Goal: Transaction & Acquisition: Purchase product/service

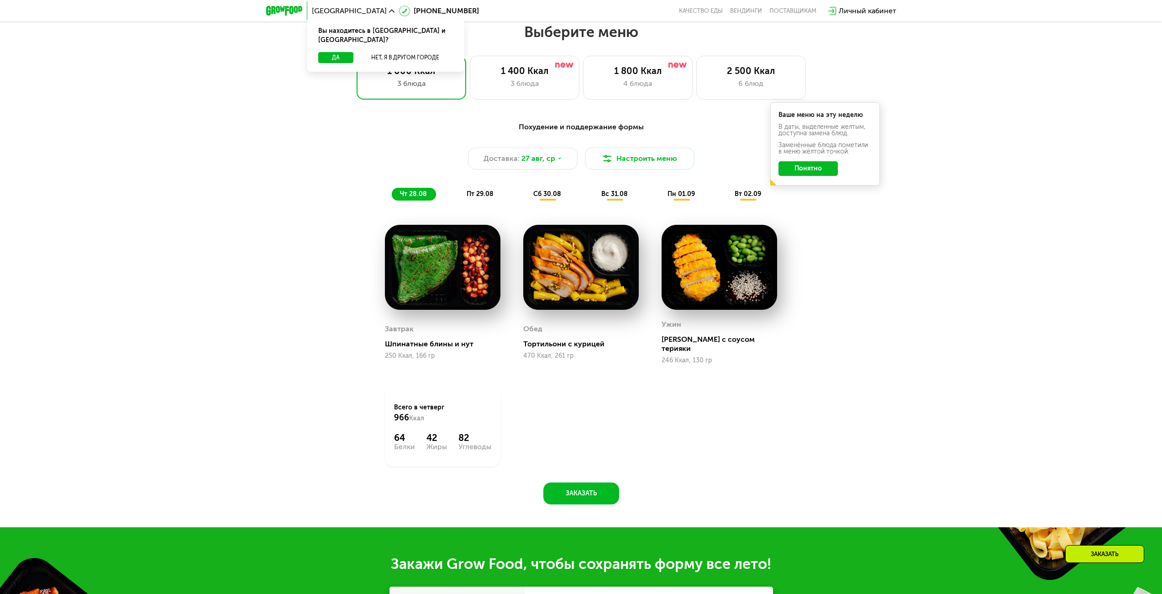
scroll to position [594, 0]
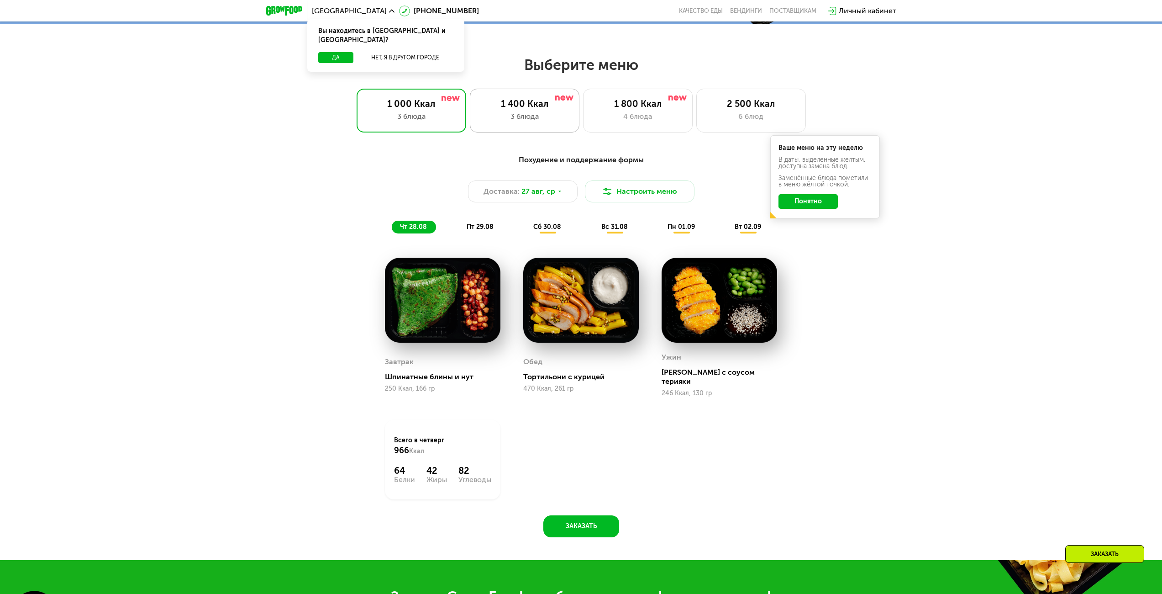
click at [583, 130] on div "1 400 Ккал 3 блюда" at bounding box center [638, 111] width 110 height 44
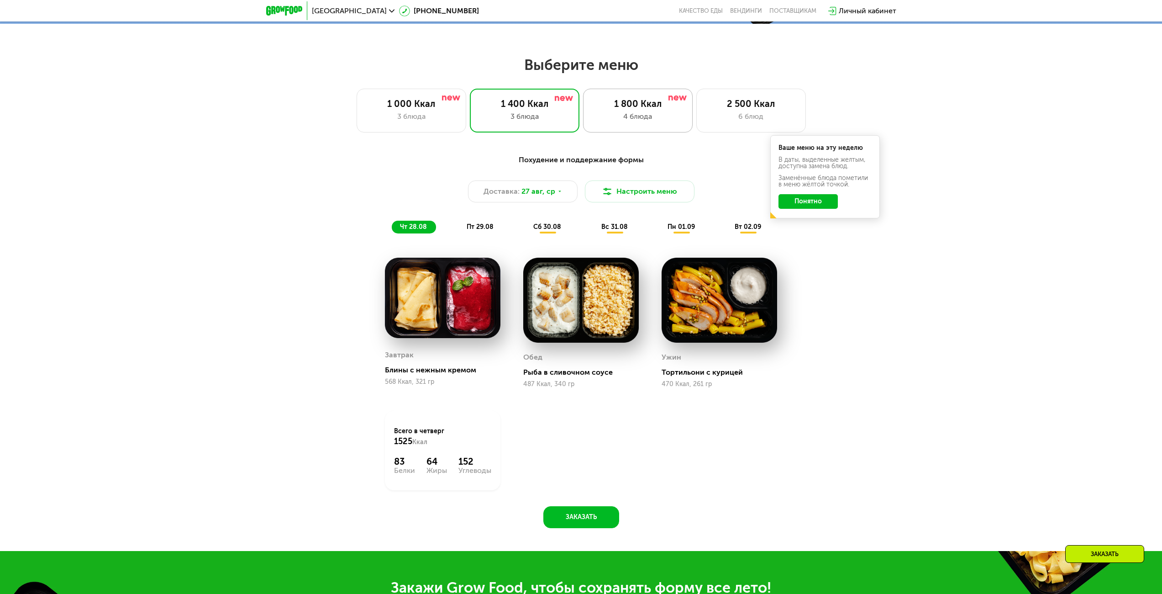
click at [678, 121] on div "4 блюда" at bounding box center [638, 116] width 90 height 11
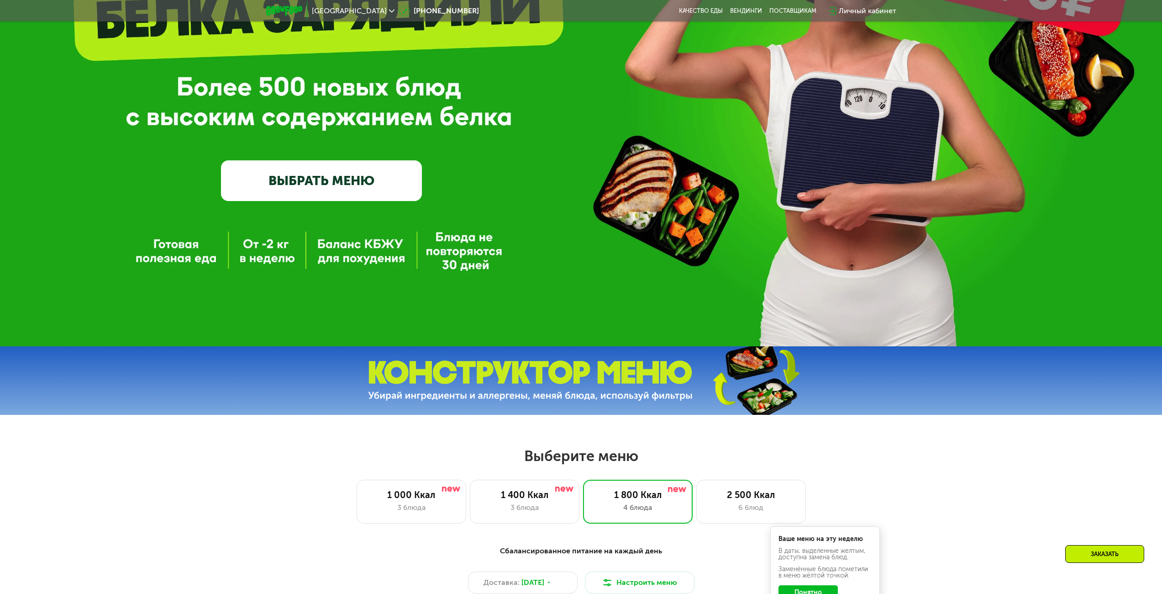
scroll to position [320, 0]
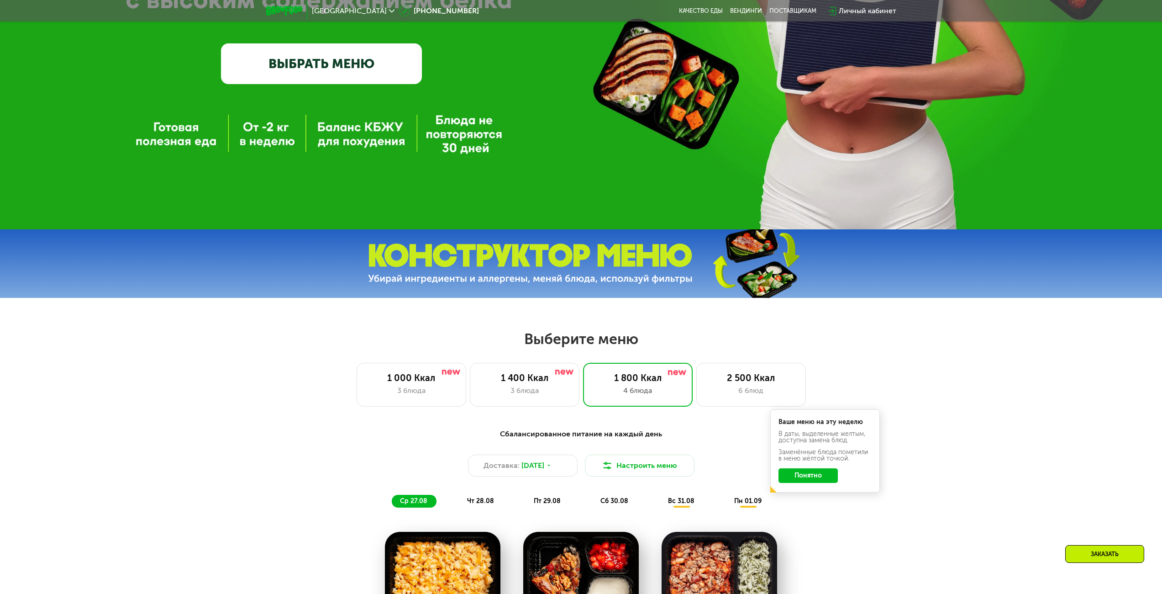
click at [137, 343] on h2 "Выберите меню" at bounding box center [581, 339] width 1104 height 18
click at [738, 375] on div "2 500 Ккал 6 блюд" at bounding box center [752, 385] width 110 height 44
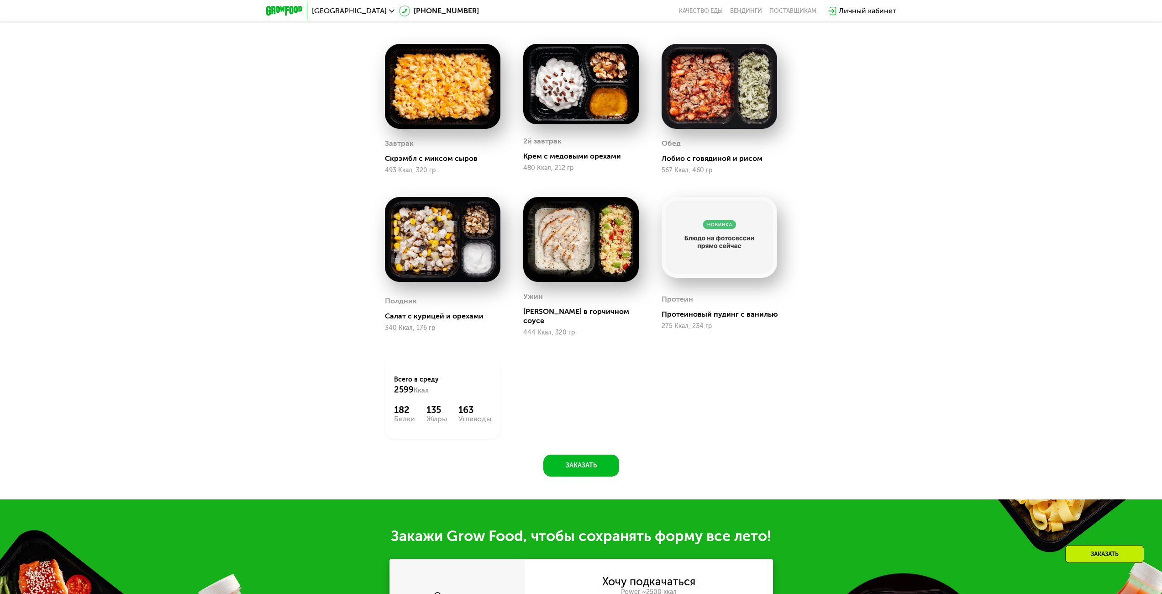
scroll to position [822, 0]
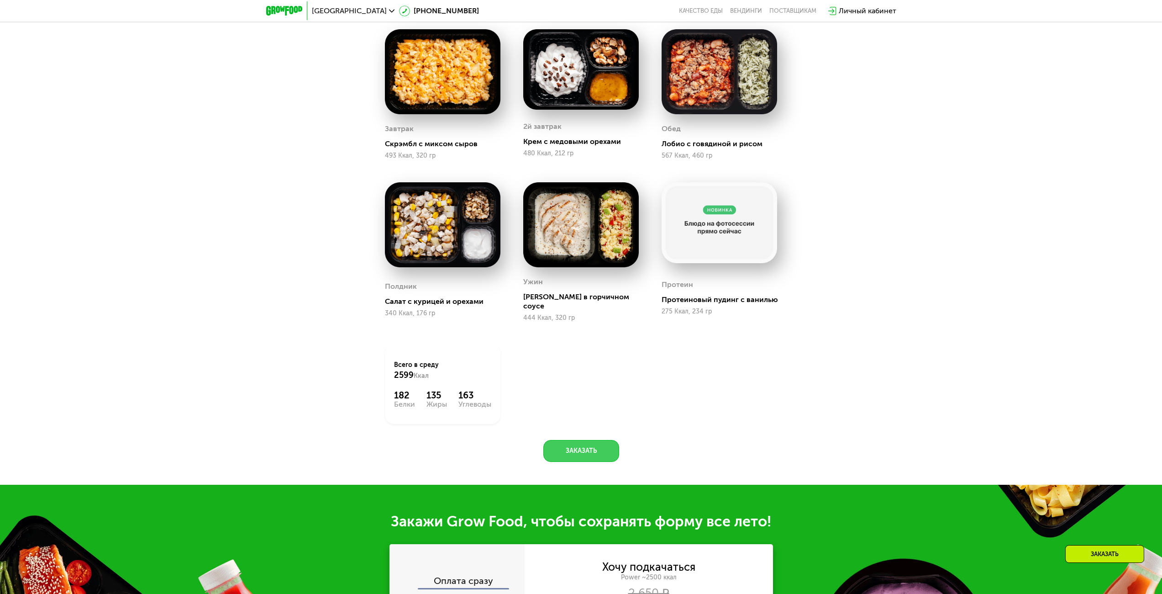
click at [599, 440] on button "Заказать" at bounding box center [582, 451] width 76 height 22
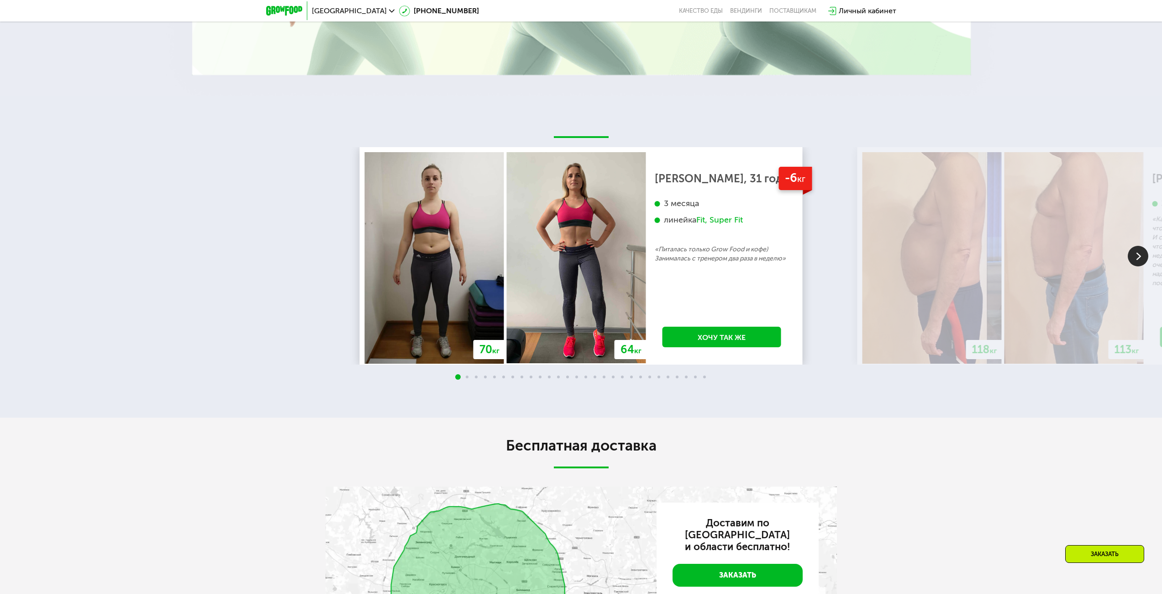
scroll to position [2169, 0]
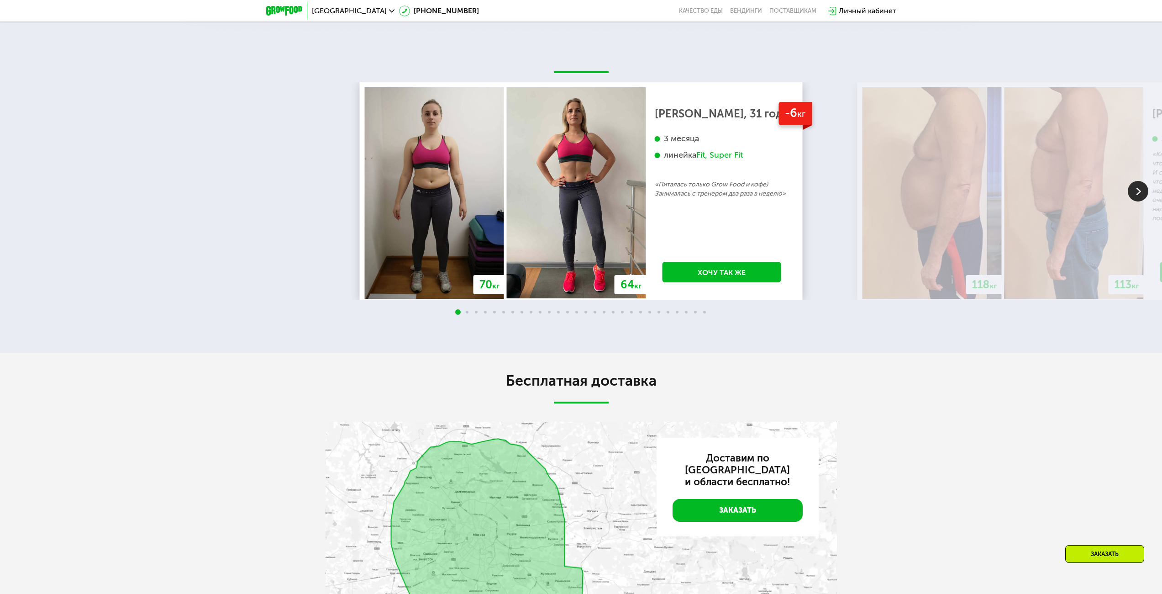
click at [914, 561] on div "Бесплатная доставка Доставим по Москве и области бесплатно! Заказать" at bounding box center [581, 522] width 1162 height 338
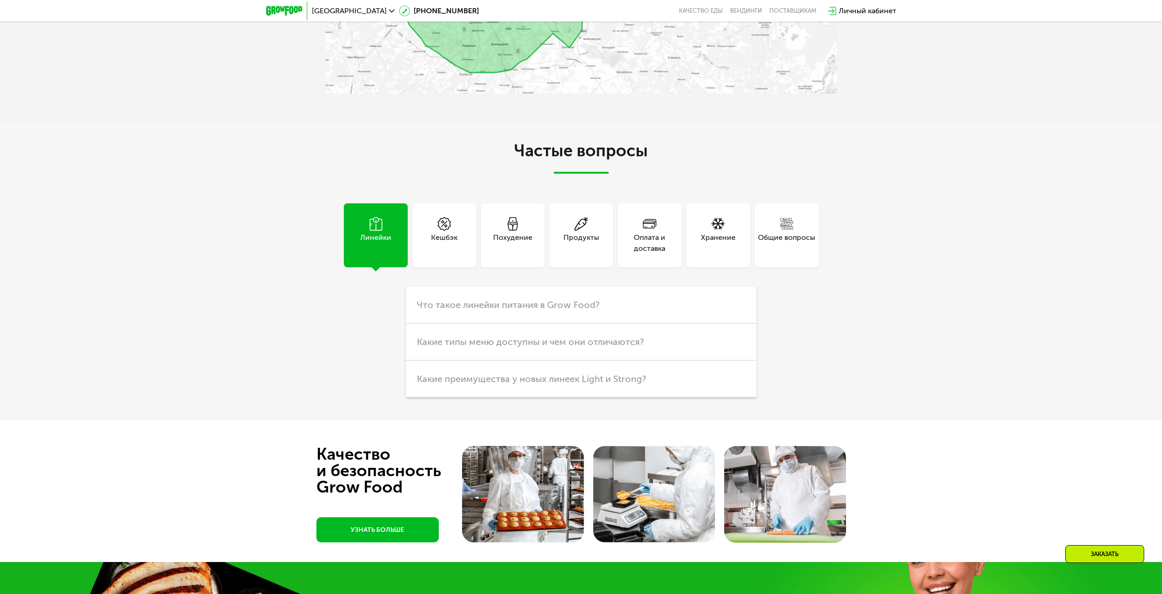
scroll to position [2763, 0]
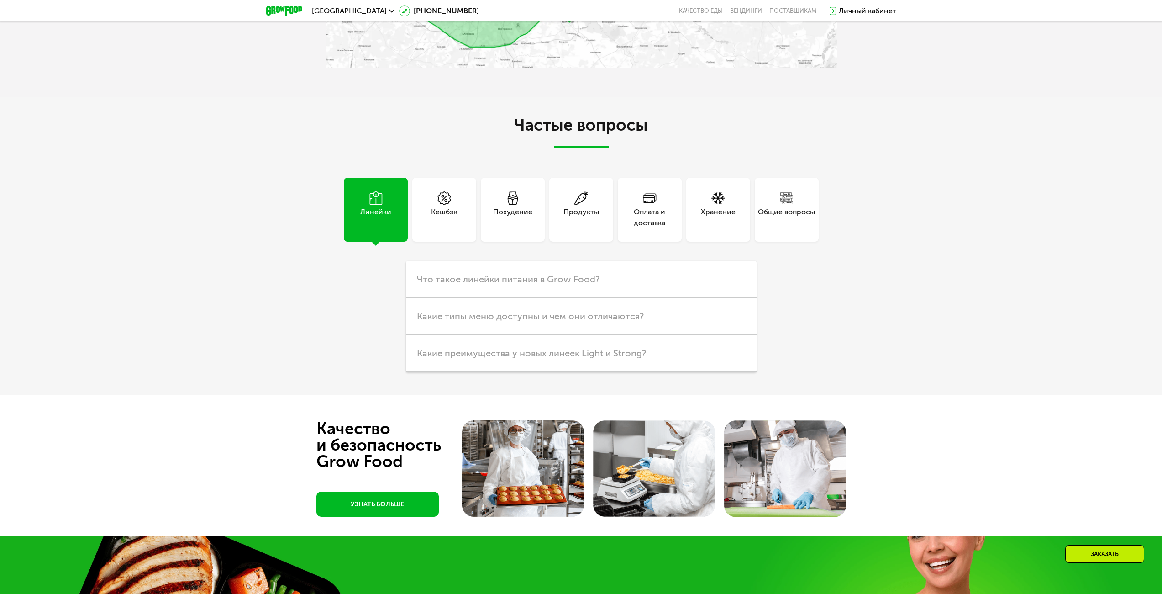
click at [525, 206] on div "Похудение" at bounding box center [512, 217] width 39 height 22
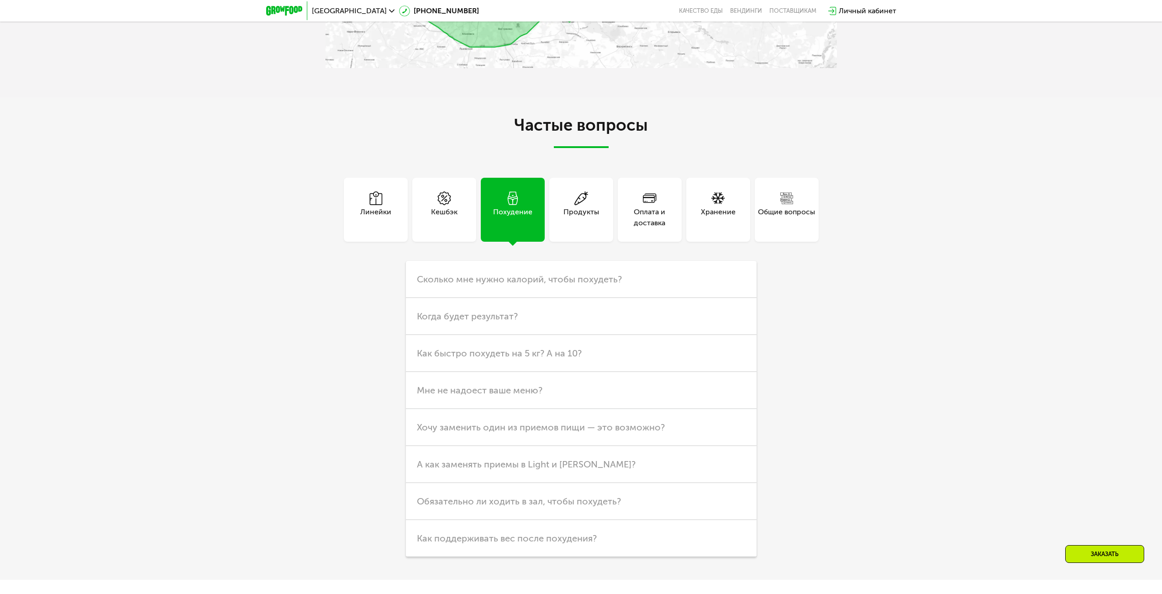
click at [568, 209] on div "Продукты" at bounding box center [582, 217] width 36 height 22
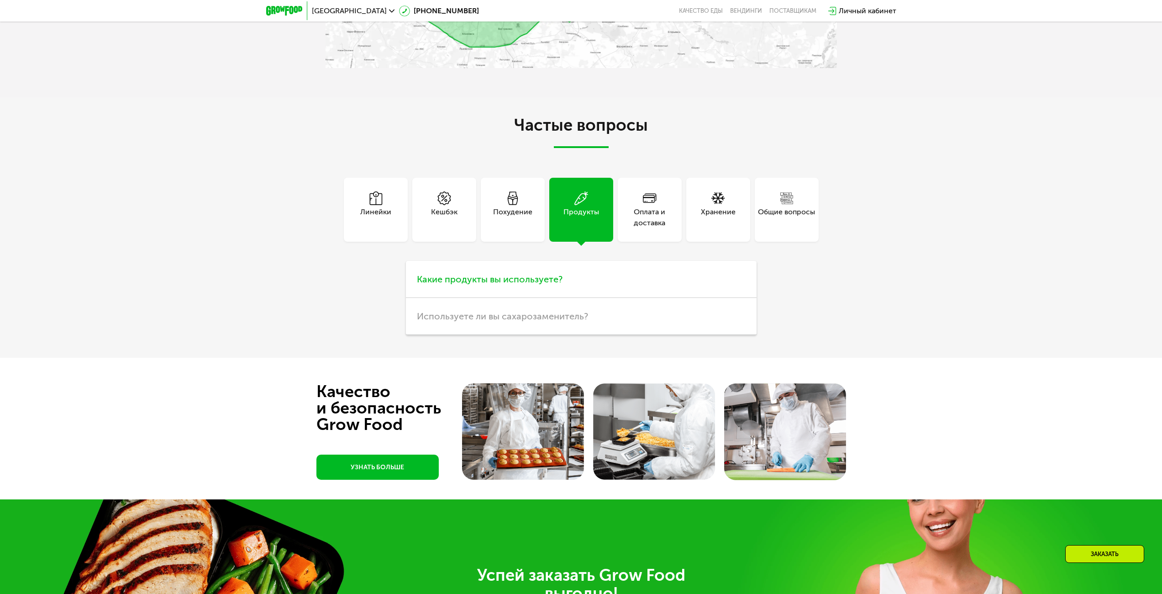
click at [565, 275] on h3 "Какие продукты вы используете?" at bounding box center [581, 279] width 351 height 37
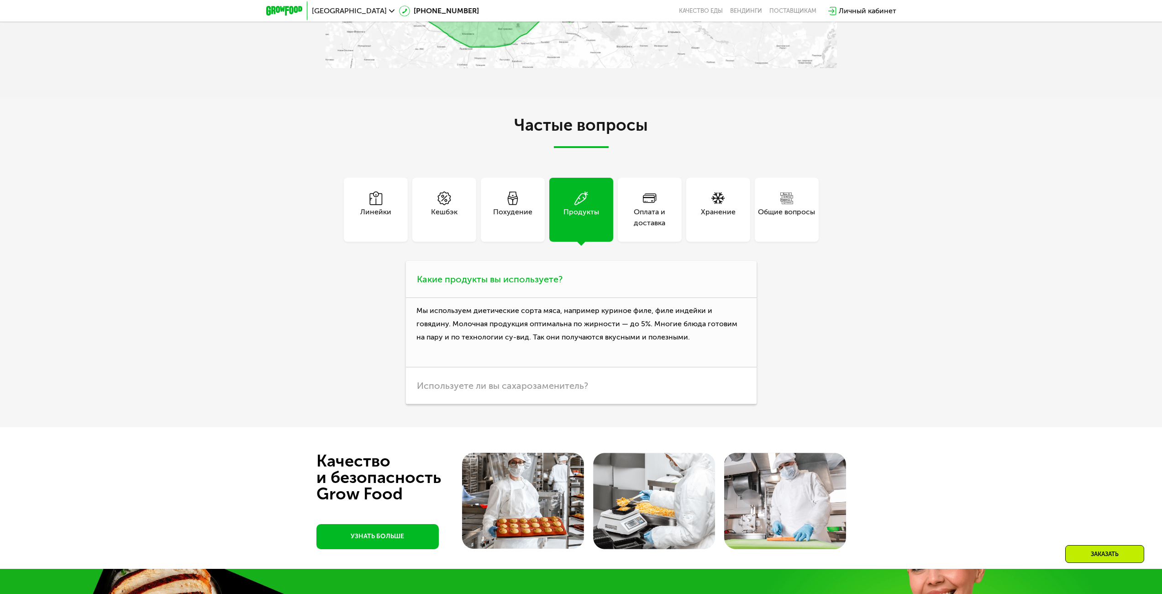
click at [565, 275] on h3 "Какие продукты вы используете?" at bounding box center [581, 279] width 351 height 37
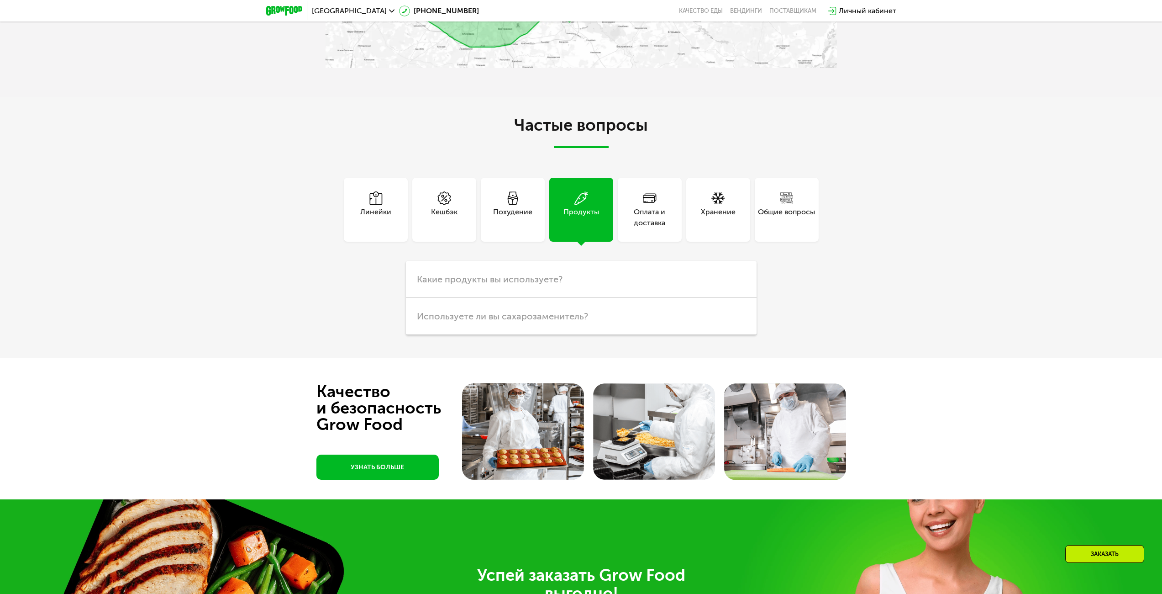
click at [629, 209] on div "Оплата и доставка" at bounding box center [650, 217] width 64 height 22
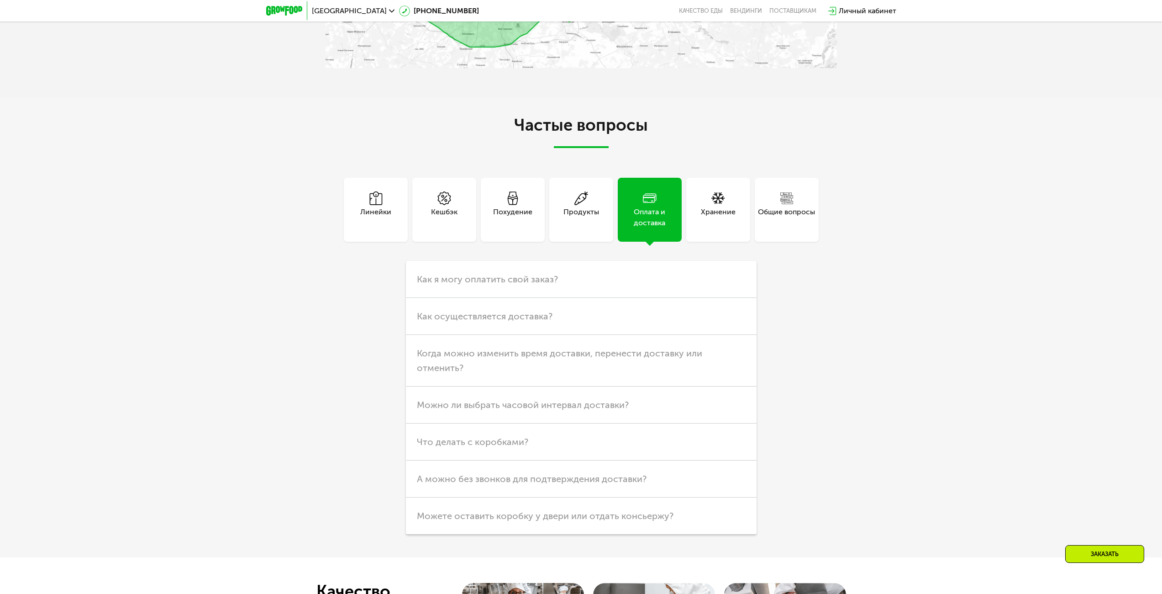
click at [602, 214] on div "Продукты" at bounding box center [581, 210] width 64 height 64
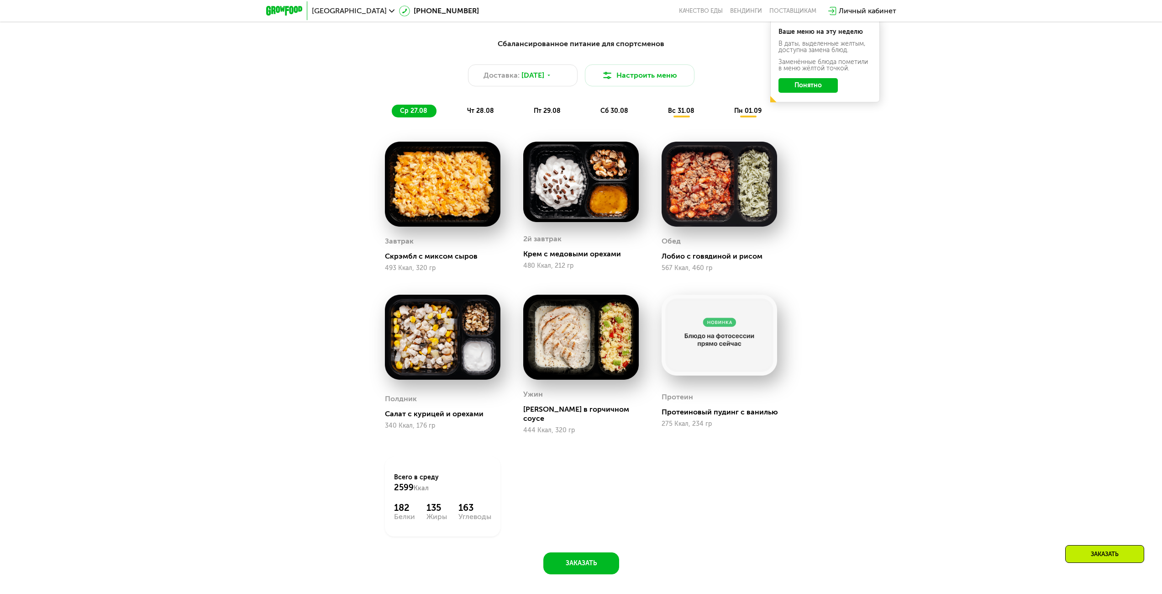
scroll to position [661, 0]
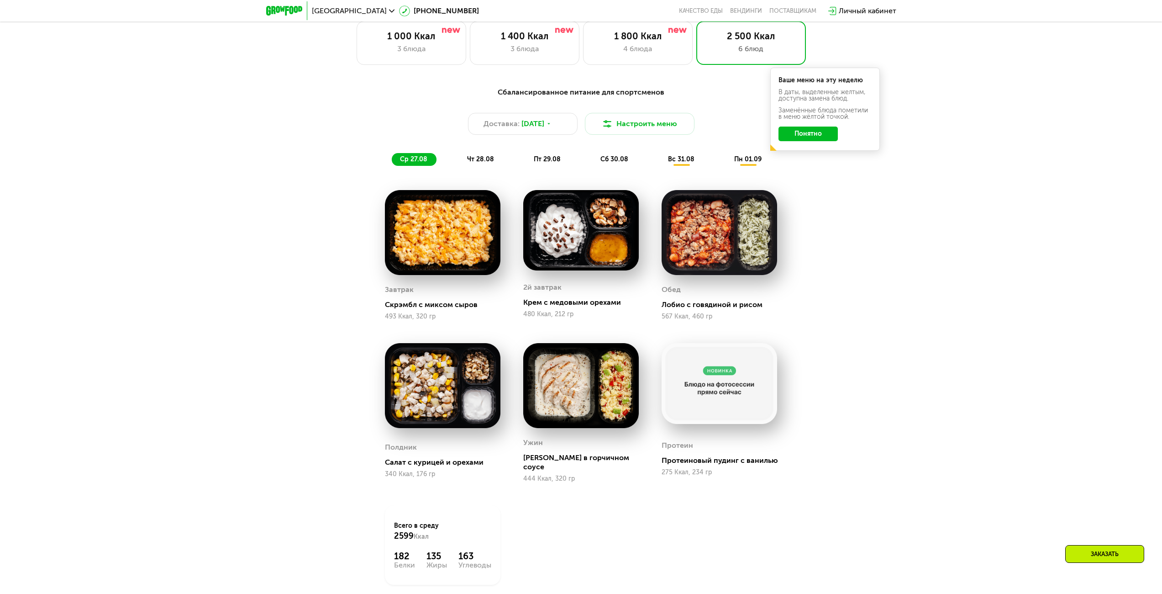
click at [476, 160] on span "чт 28.08" at bounding box center [480, 159] width 27 height 8
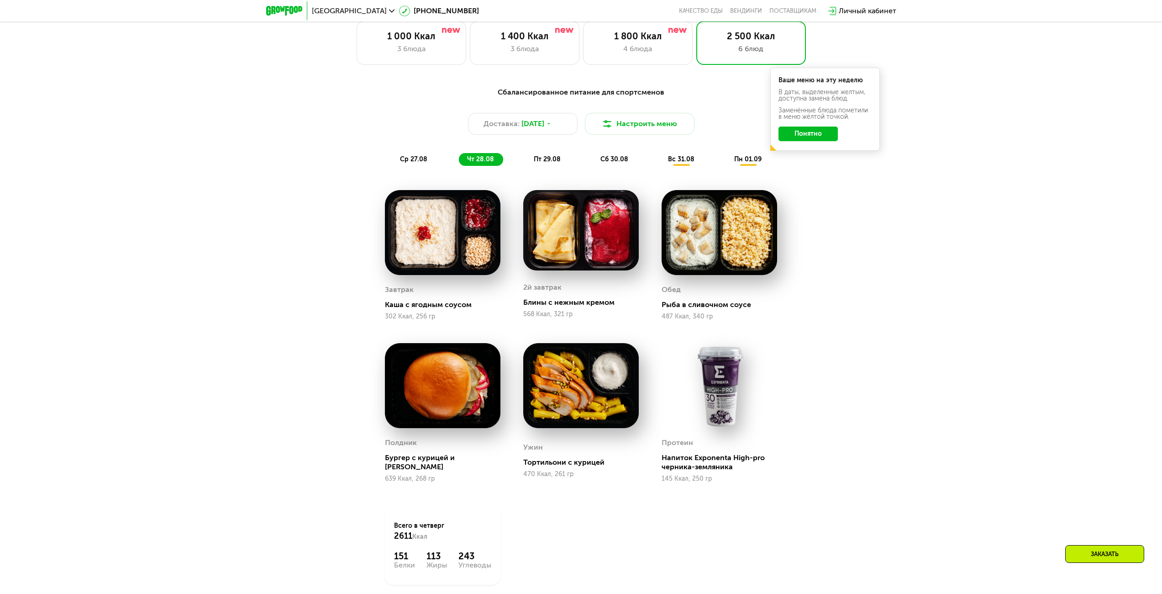
click at [592, 166] on div "пт 29.08" at bounding box center [614, 159] width 45 height 13
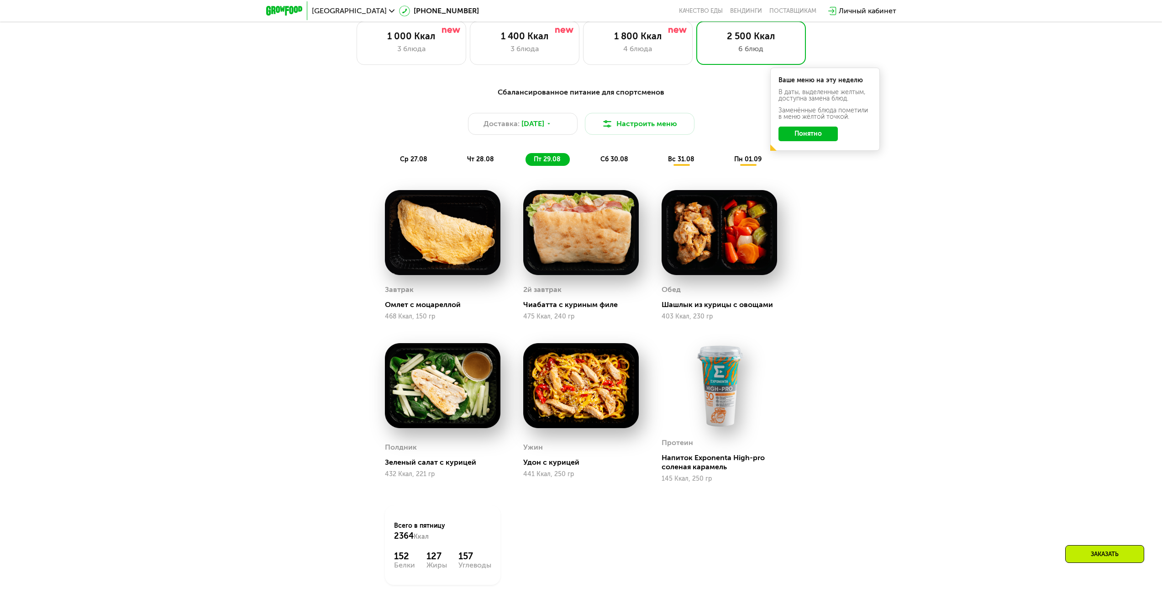
click at [601, 163] on span "сб 30.08" at bounding box center [615, 159] width 28 height 8
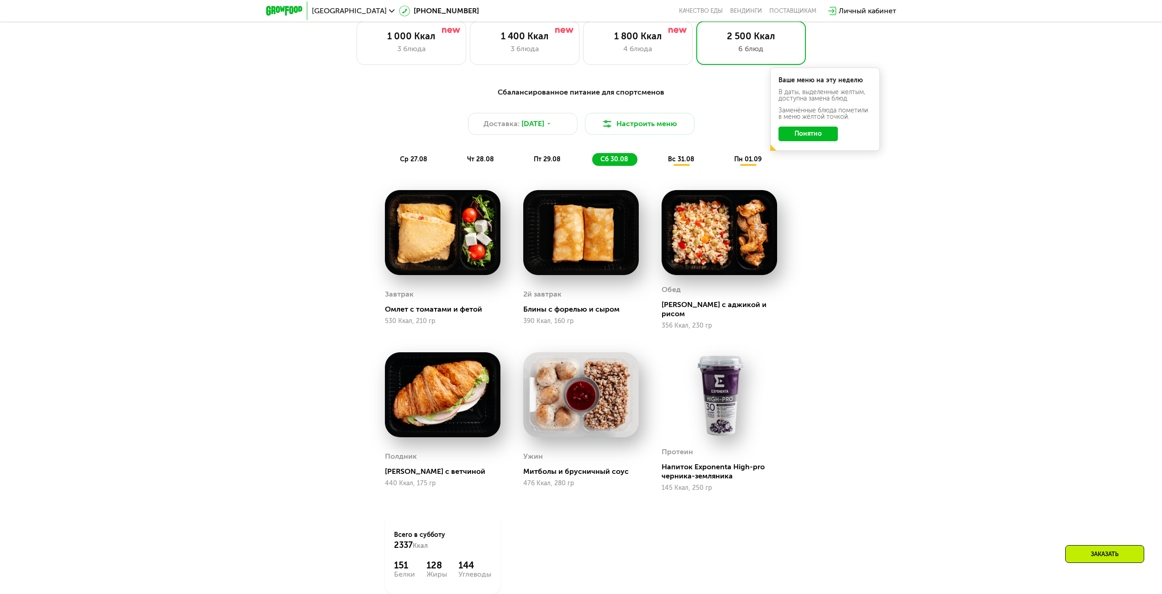
click at [726, 162] on div "вс 31.08" at bounding box center [748, 159] width 45 height 13
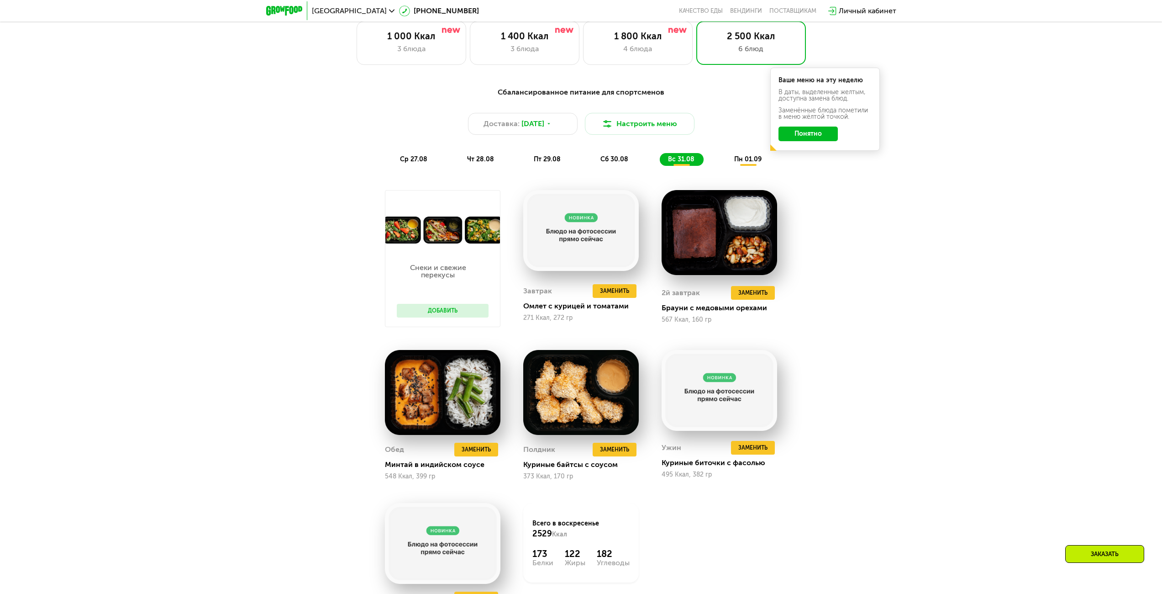
click at [737, 166] on div "пн 01.09" at bounding box center [748, 159] width 45 height 13
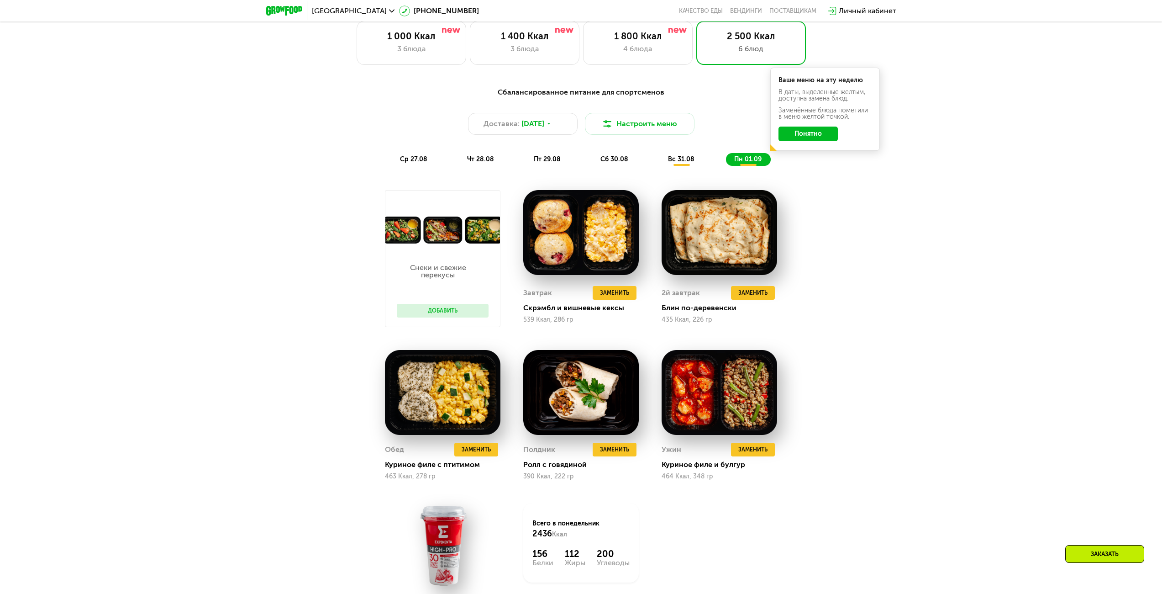
click at [735, 160] on span "пн 01.09" at bounding box center [747, 159] width 27 height 8
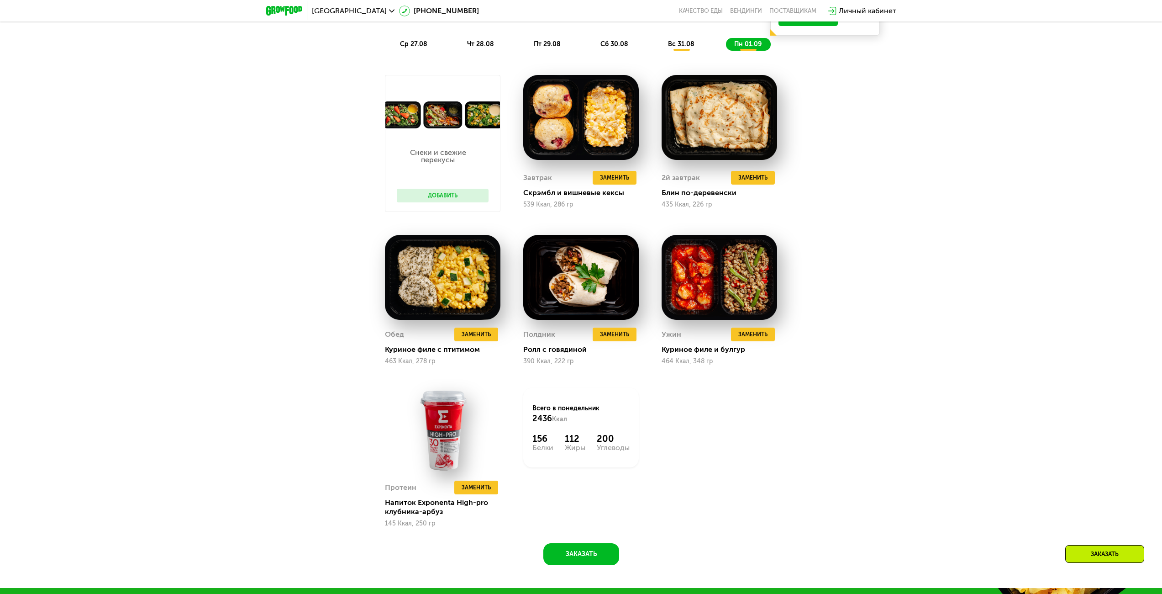
scroll to position [707, 0]
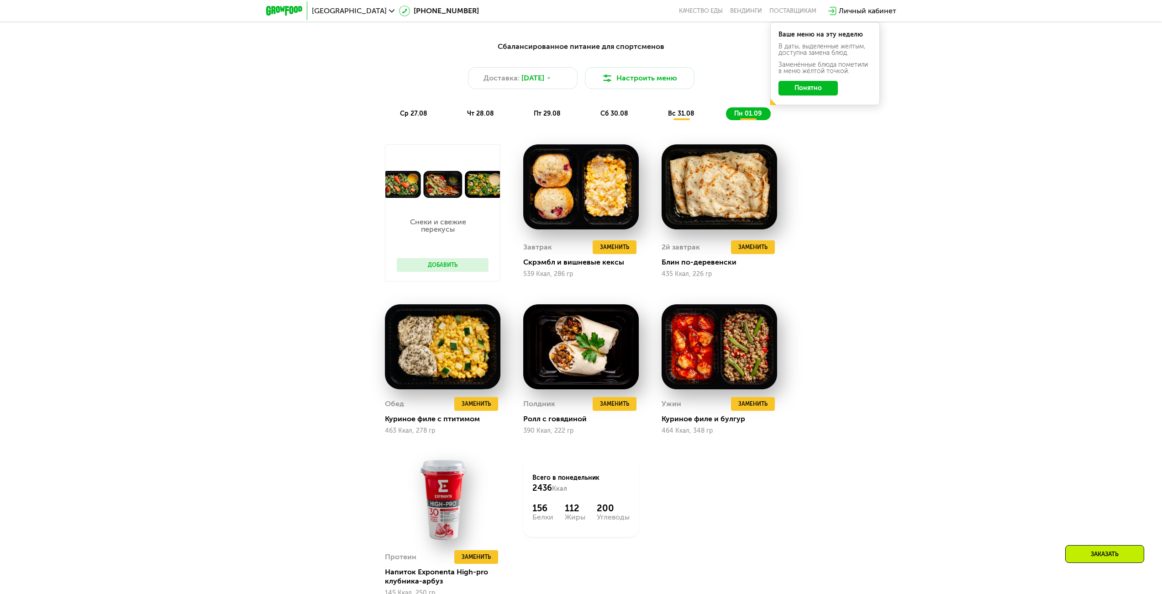
click at [411, 115] on span "ср 27.08" at bounding box center [413, 114] width 27 height 8
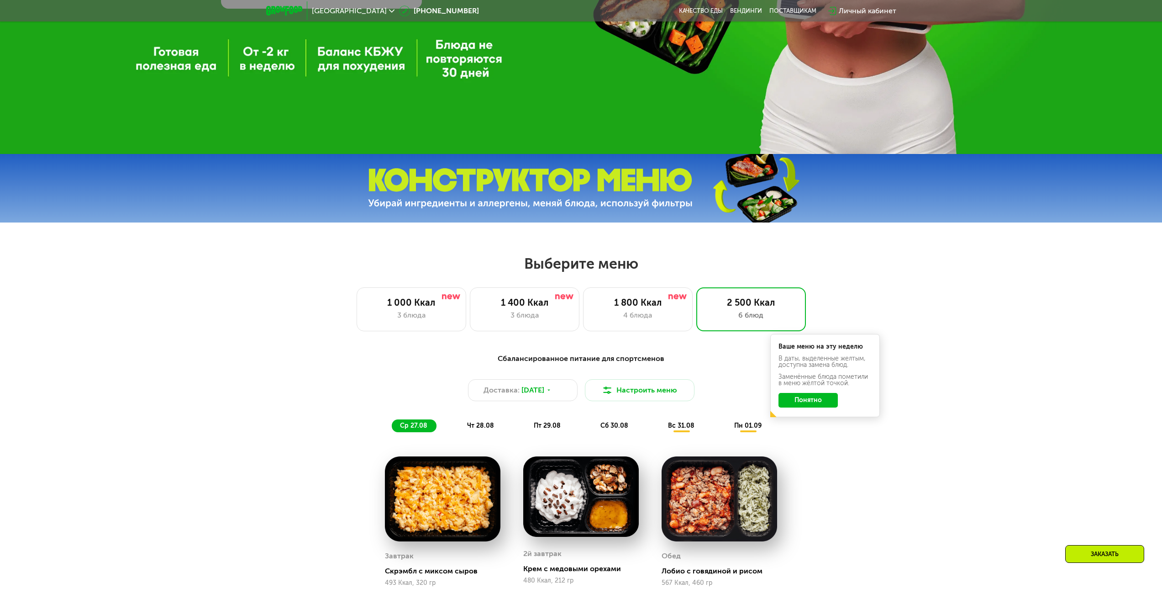
scroll to position [387, 0]
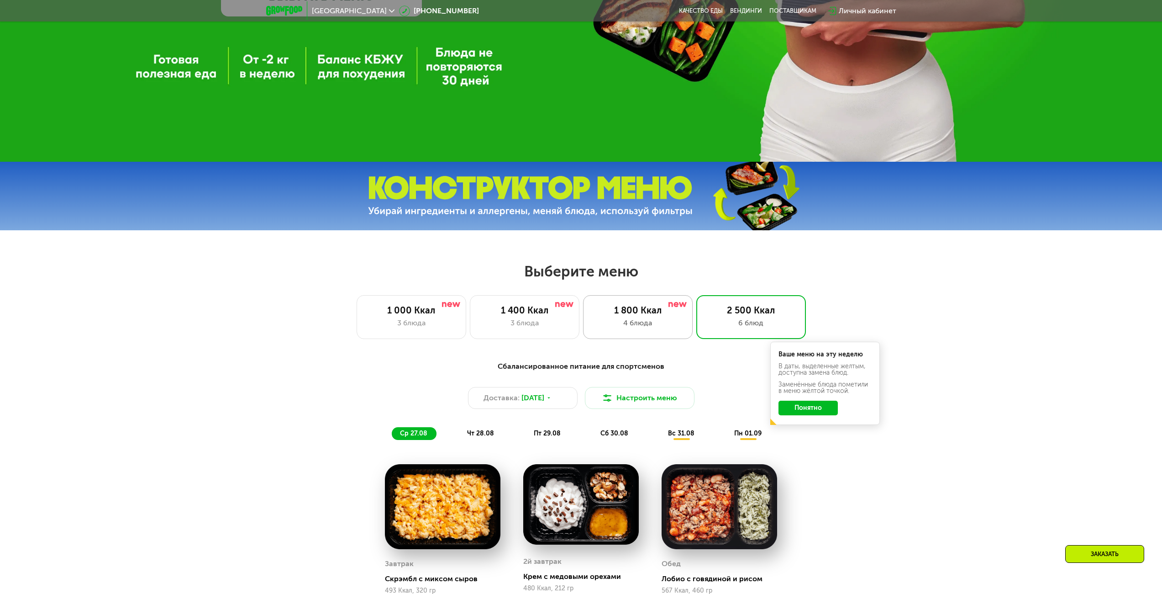
click at [677, 306] on img at bounding box center [678, 304] width 18 height 5
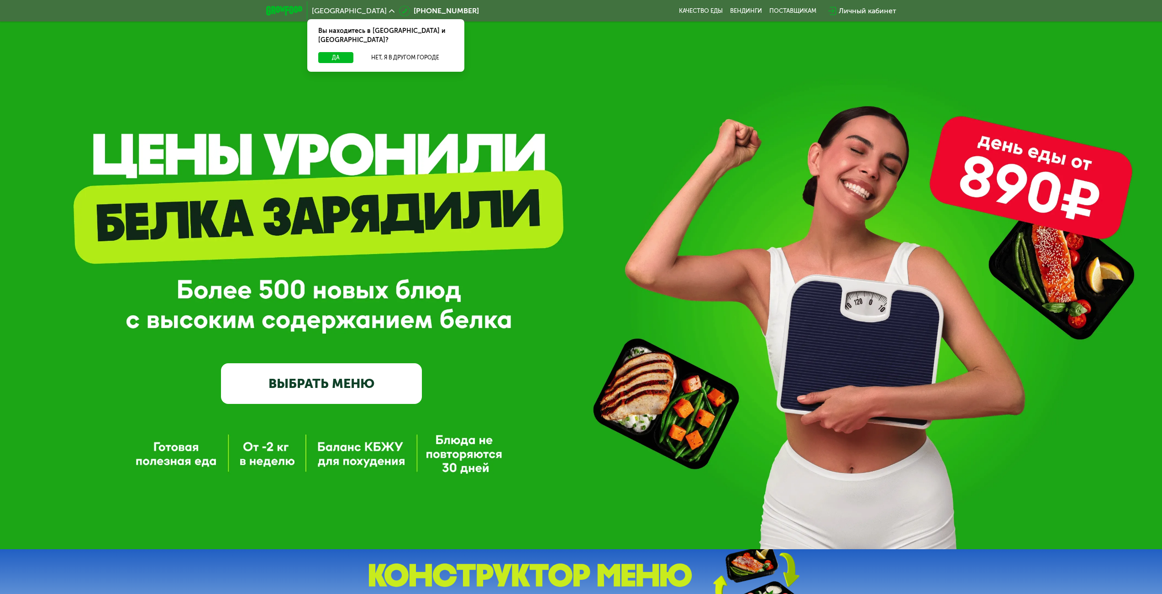
click at [395, 54] on div "Да Нет, я в другом городе" at bounding box center [386, 62] width 161 height 20
click at [394, 52] on button "Нет, я в другом городе" at bounding box center [405, 57] width 96 height 11
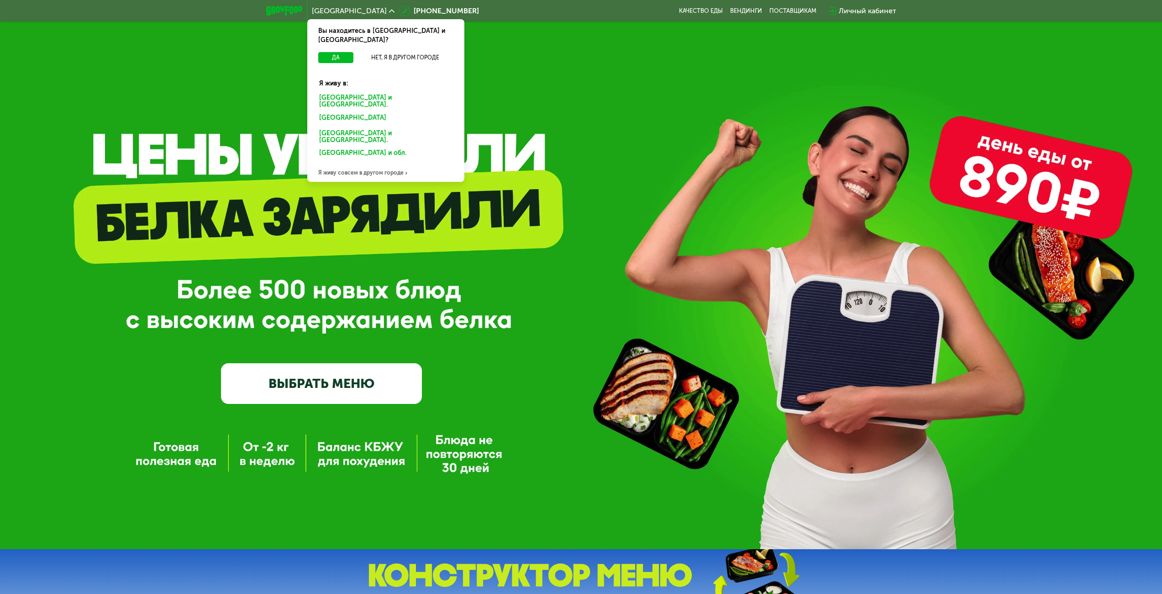
click at [315, 279] on div "GrowFood — доставка правильного питания ВЫБРАТЬ МЕНЮ" at bounding box center [321, 294] width 201 height 218
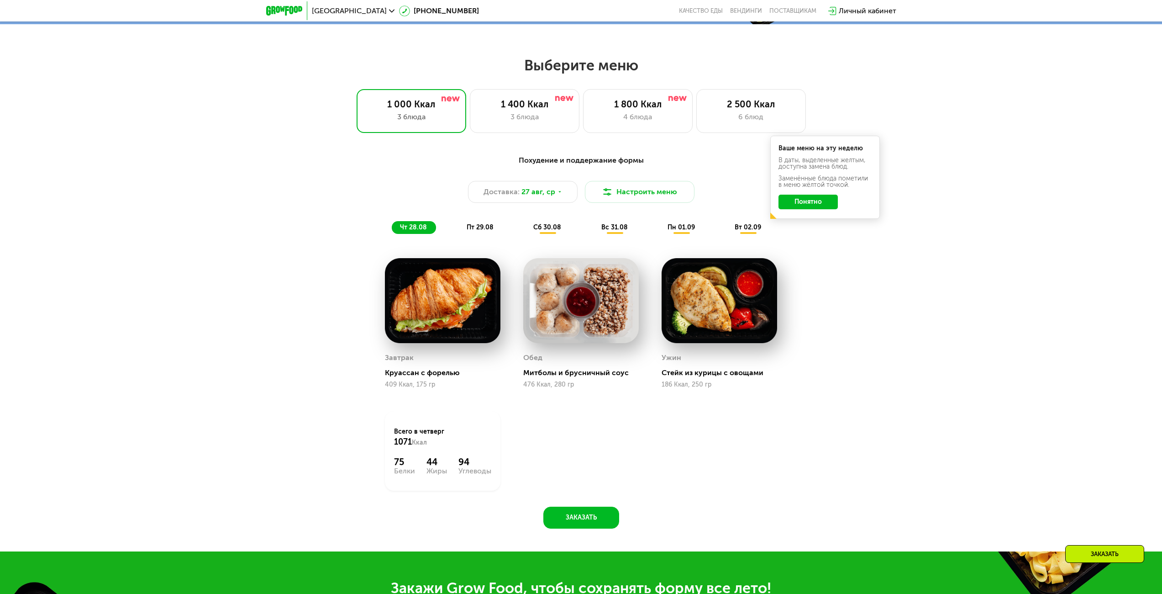
scroll to position [548, 0]
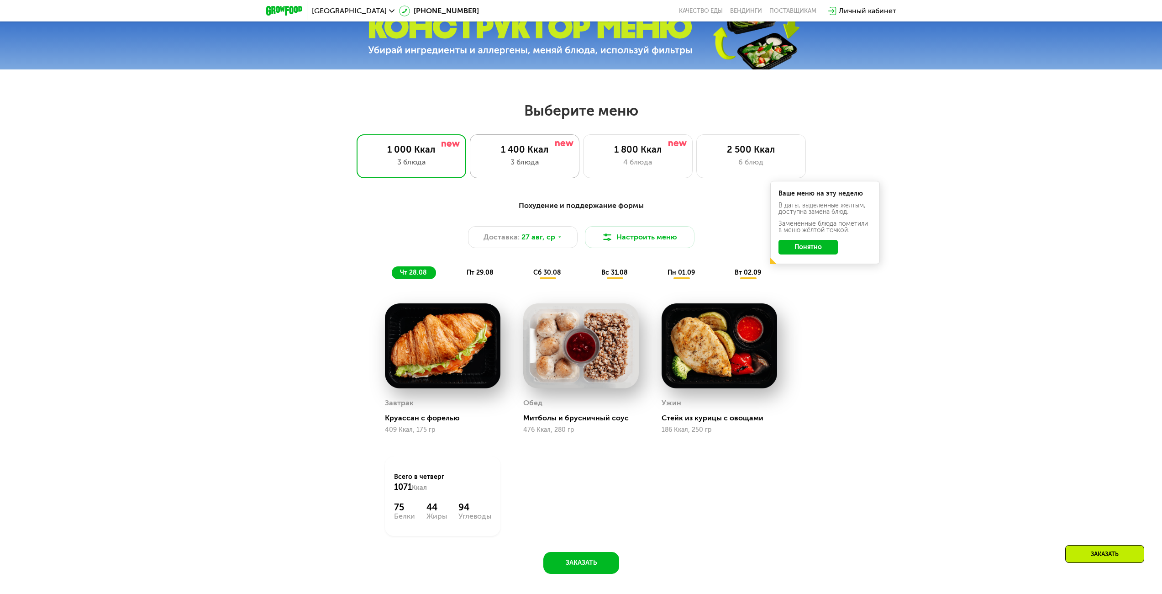
click at [525, 164] on div "3 блюда" at bounding box center [525, 162] width 90 height 11
